Goal: Find specific page/section: Find specific page/section

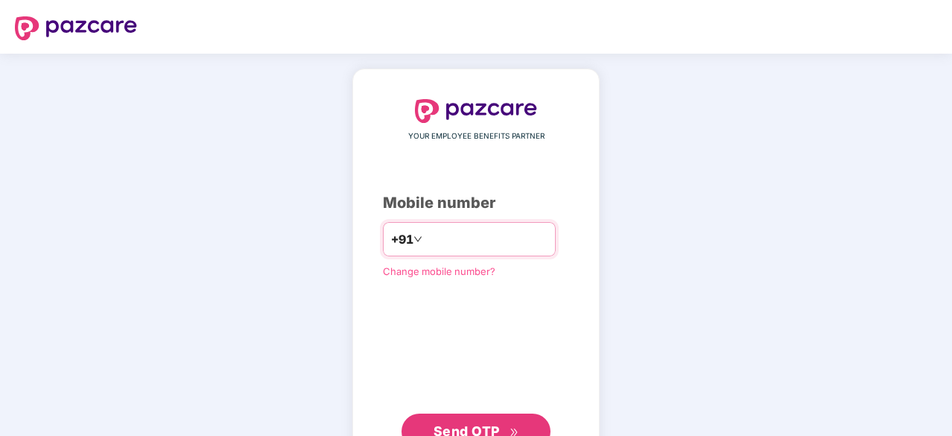
click at [493, 249] on input "number" at bounding box center [486, 239] width 122 height 24
type input "**********"
click at [483, 414] on button "Send OTP" at bounding box center [476, 432] width 149 height 36
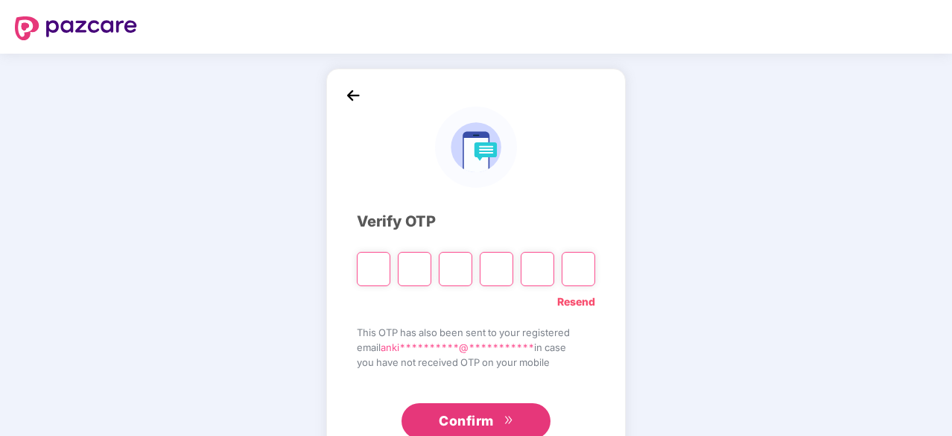
paste input "*"
type input "*"
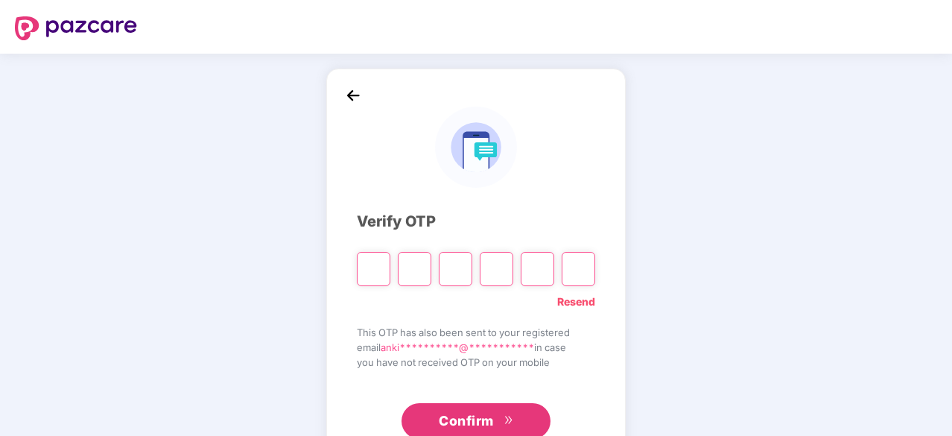
type input "*"
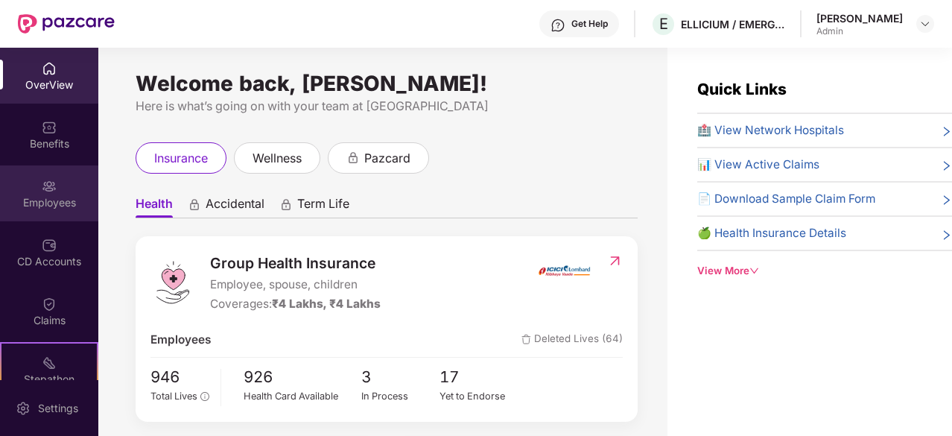
click at [54, 185] on div "Employees" at bounding box center [49, 193] width 98 height 56
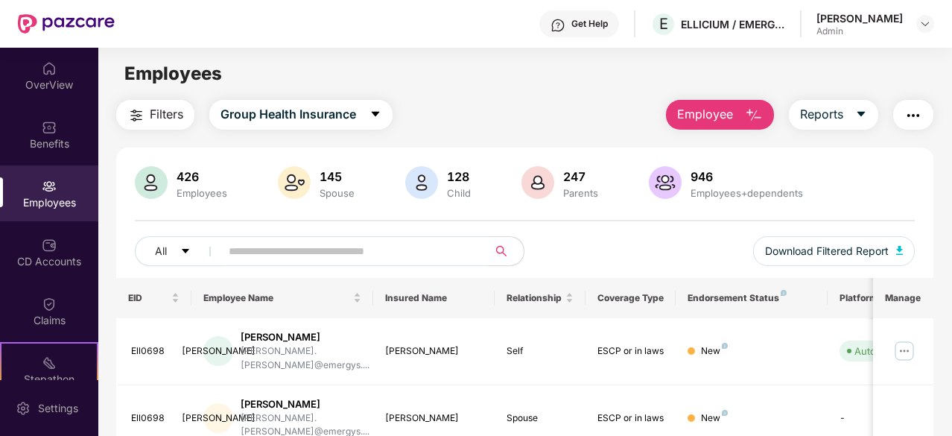
click at [283, 247] on input "text" at bounding box center [348, 251] width 239 height 22
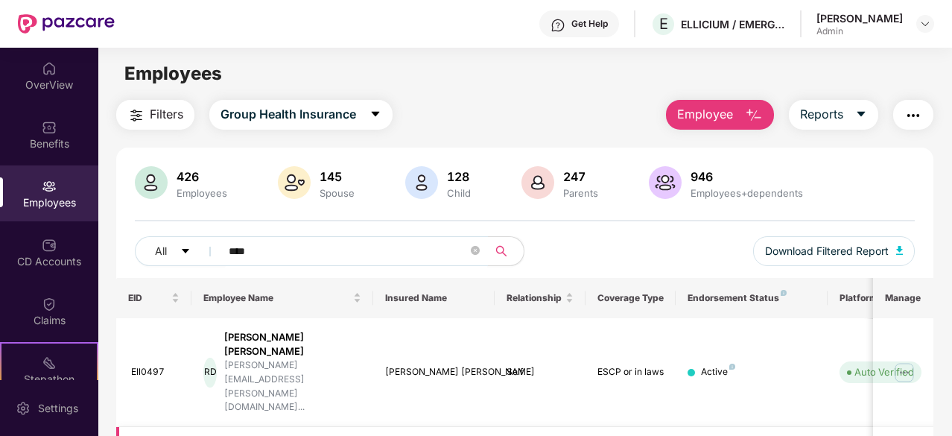
scroll to position [97, 0]
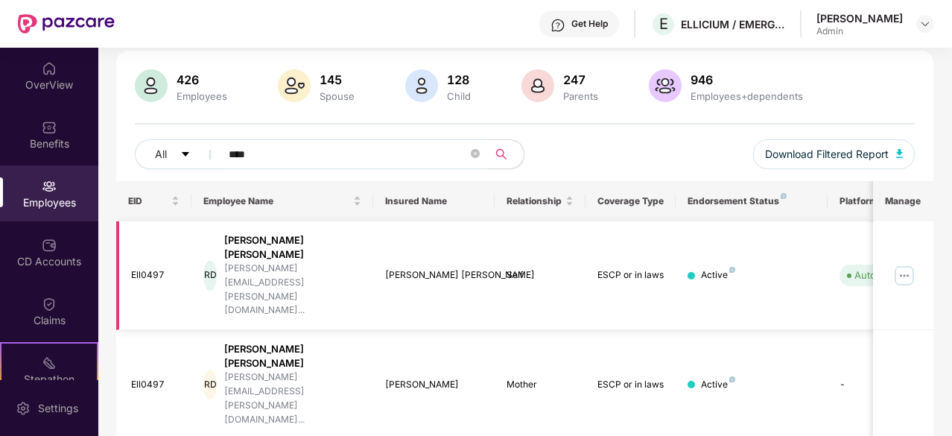
type input "****"
click at [902, 264] on img at bounding box center [905, 276] width 24 height 24
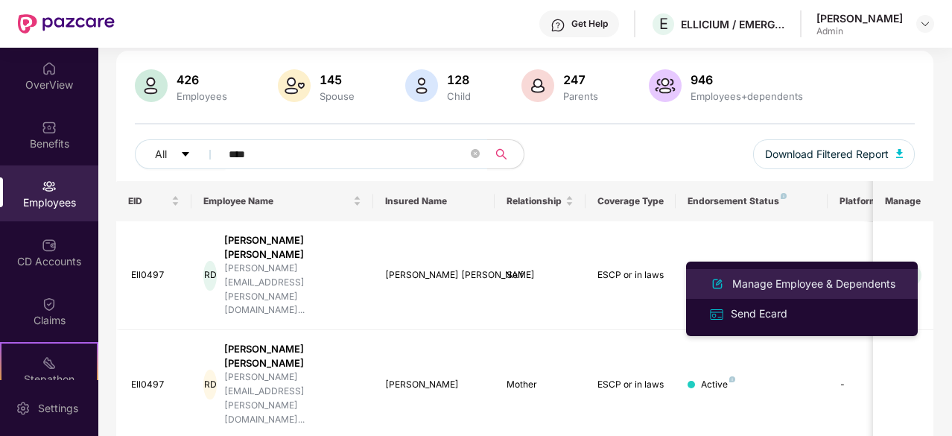
click at [856, 282] on div "Manage Employee & Dependents" at bounding box center [813, 284] width 169 height 16
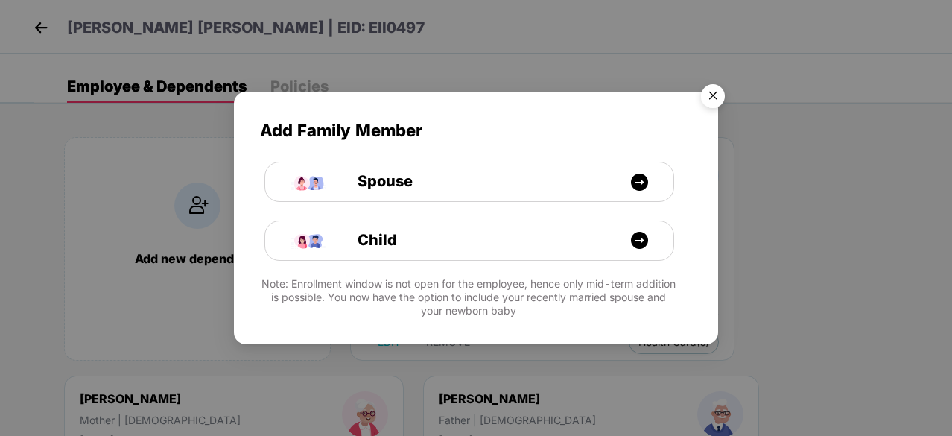
click at [703, 104] on img "Close" at bounding box center [713, 98] width 42 height 42
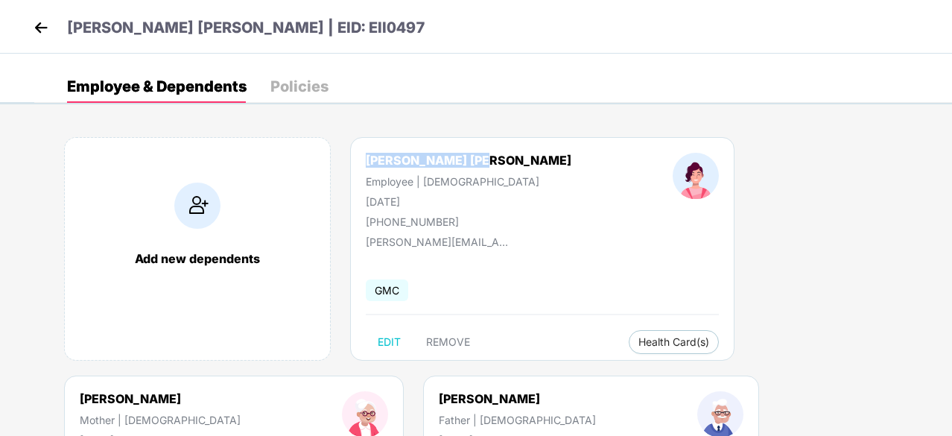
drag, startPoint x: 359, startPoint y: 159, endPoint x: 483, endPoint y: 156, distance: 123.7
click at [483, 156] on div "[PERSON_NAME] [PERSON_NAME] Employee | [DEMOGRAPHIC_DATA] [DATE] [PHONE_NUMBER]" at bounding box center [468, 190] width 307 height 75
copy div "[PERSON_NAME] [PERSON_NAME]"
click at [629, 334] on button "Health Card(s)" at bounding box center [674, 342] width 90 height 24
click at [629, 335] on button "Health Card(s)" at bounding box center [674, 342] width 90 height 24
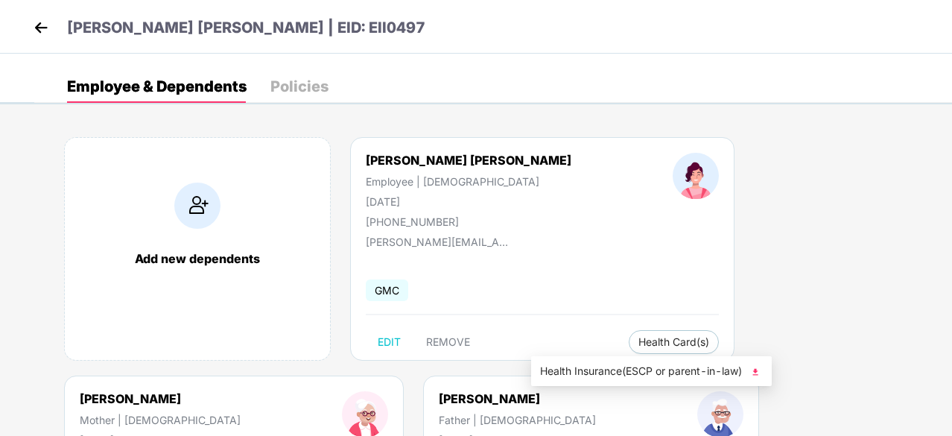
click at [580, 372] on span "Health Insurance(ESCP or parent-in-law)" at bounding box center [651, 371] width 223 height 16
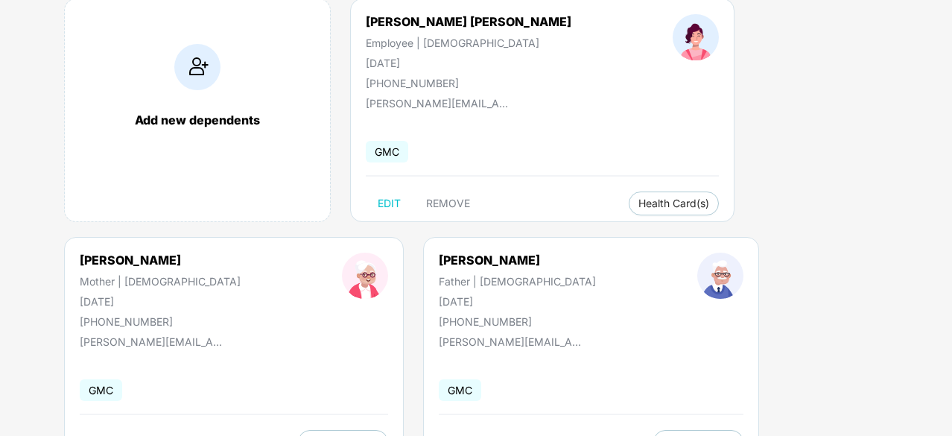
scroll to position [200, 0]
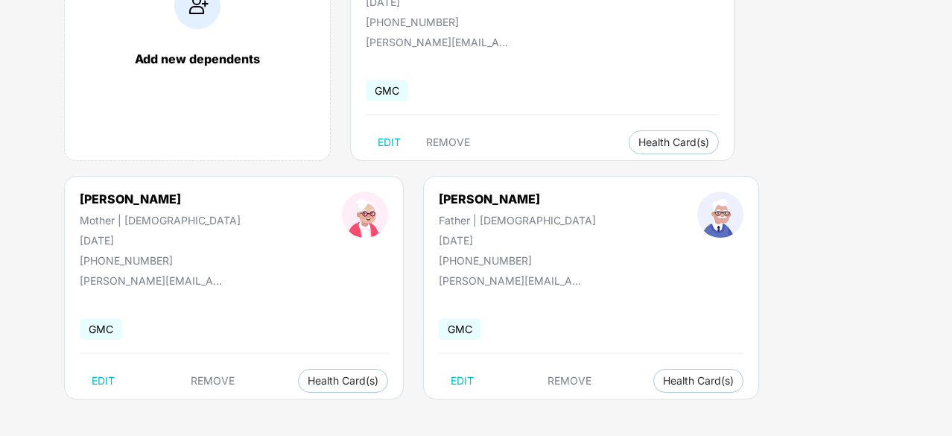
drag, startPoint x: 109, startPoint y: 194, endPoint x: 189, endPoint y: 191, distance: 79.8
click at [189, 191] on div "[PERSON_NAME] Mother | [DEMOGRAPHIC_DATA] [DATE] [PHONE_NUMBER]" at bounding box center [160, 228] width 262 height 75
copy div "[PERSON_NAME]"
click at [286, 408] on span "Health Insurance(ESCP or parent-in-law)" at bounding box center [362, 410] width 223 height 16
drag, startPoint x: 404, startPoint y: 194, endPoint x: 472, endPoint y: 191, distance: 68.6
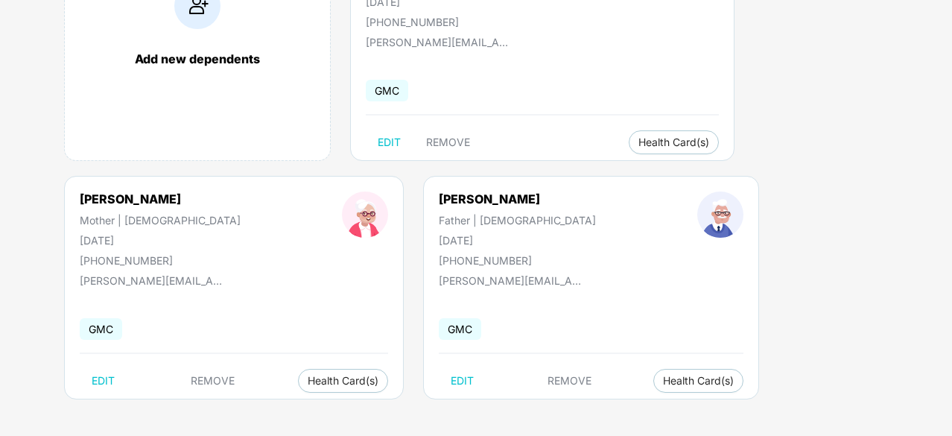
click at [472, 191] on div "[PERSON_NAME]" at bounding box center [517, 198] width 157 height 15
drag, startPoint x: 478, startPoint y: 196, endPoint x: 402, endPoint y: 196, distance: 75.3
click at [402, 196] on div "[PERSON_NAME] Father | [DEMOGRAPHIC_DATA] [DATE] [PHONE_NUMBER]" at bounding box center [517, 228] width 259 height 75
copy div "[PERSON_NAME]"
click at [663, 377] on span "Health Card(s)" at bounding box center [698, 380] width 71 height 7
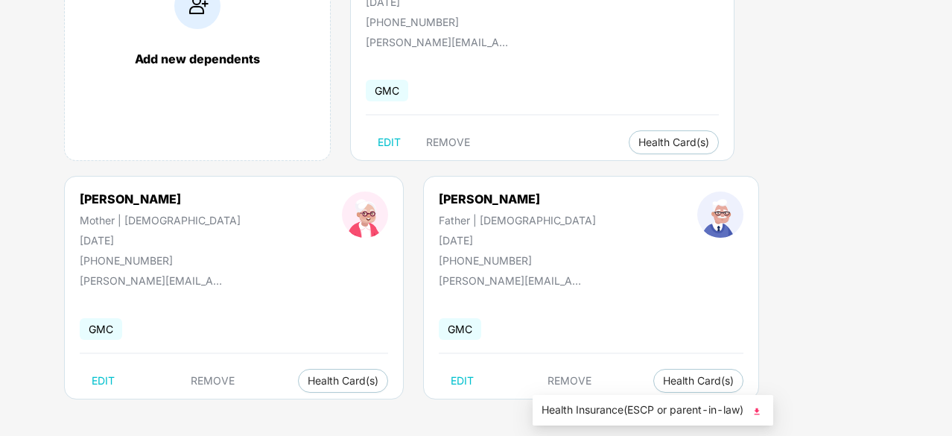
click at [622, 402] on span "Health Insurance(ESCP or parent-in-law)" at bounding box center [653, 410] width 223 height 16
